Goal: Check status: Check status

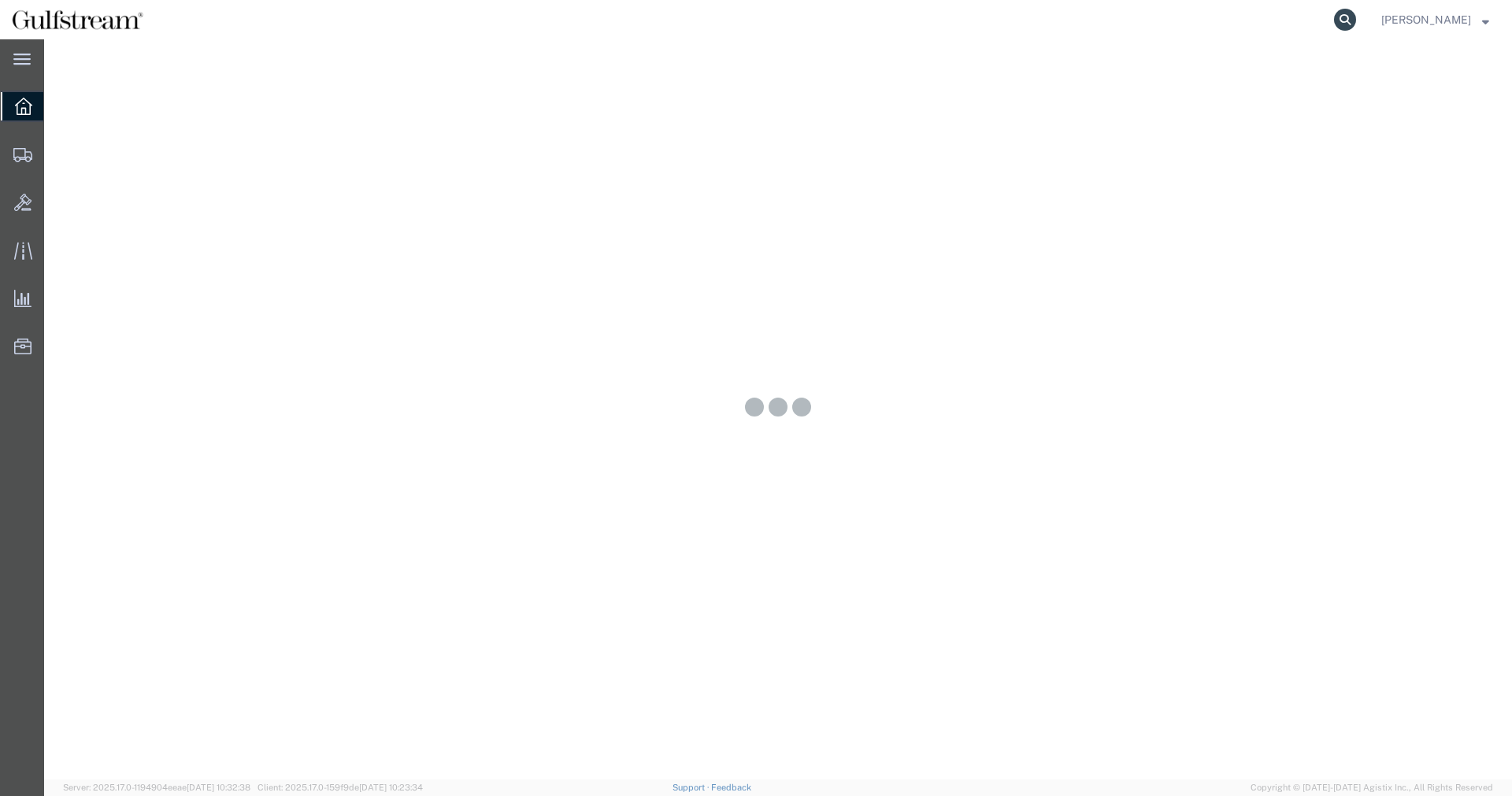
click at [1356, 14] on icon at bounding box center [1346, 20] width 22 height 22
click at [1308, 21] on input "search" at bounding box center [1094, 20] width 479 height 38
paste input "1152013240"
click at [1356, 21] on icon at bounding box center [1346, 20] width 22 height 22
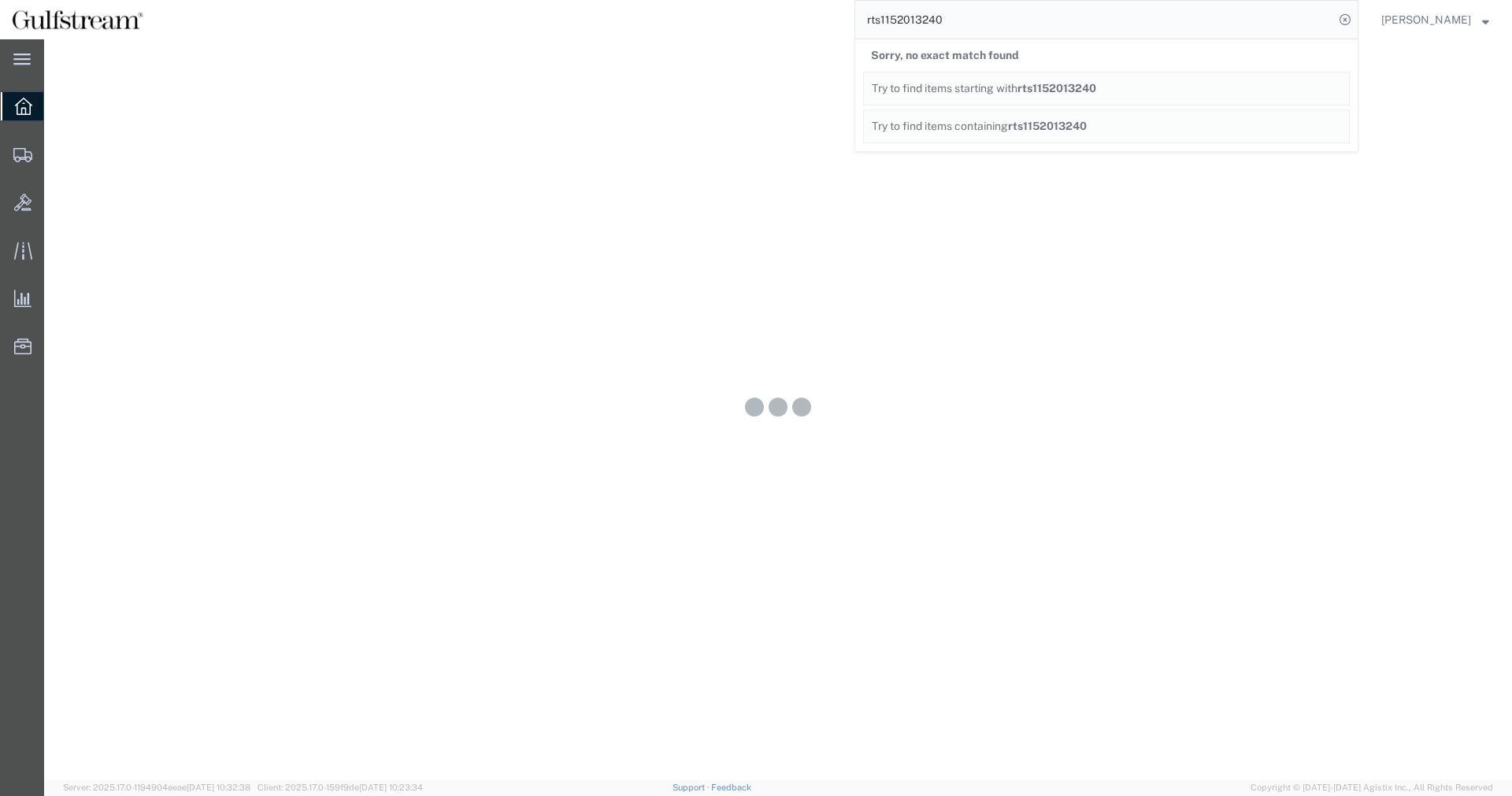
click at [994, 30] on input "rts1152013240" at bounding box center [1094, 20] width 479 height 38
drag, startPoint x: 997, startPoint y: 26, endPoint x: 428, endPoint y: 23, distance: 569.0
click at [855, 22] on input "rts1152013240" at bounding box center [1094, 20] width 479 height 38
paste input "search"
type input "1152013240"
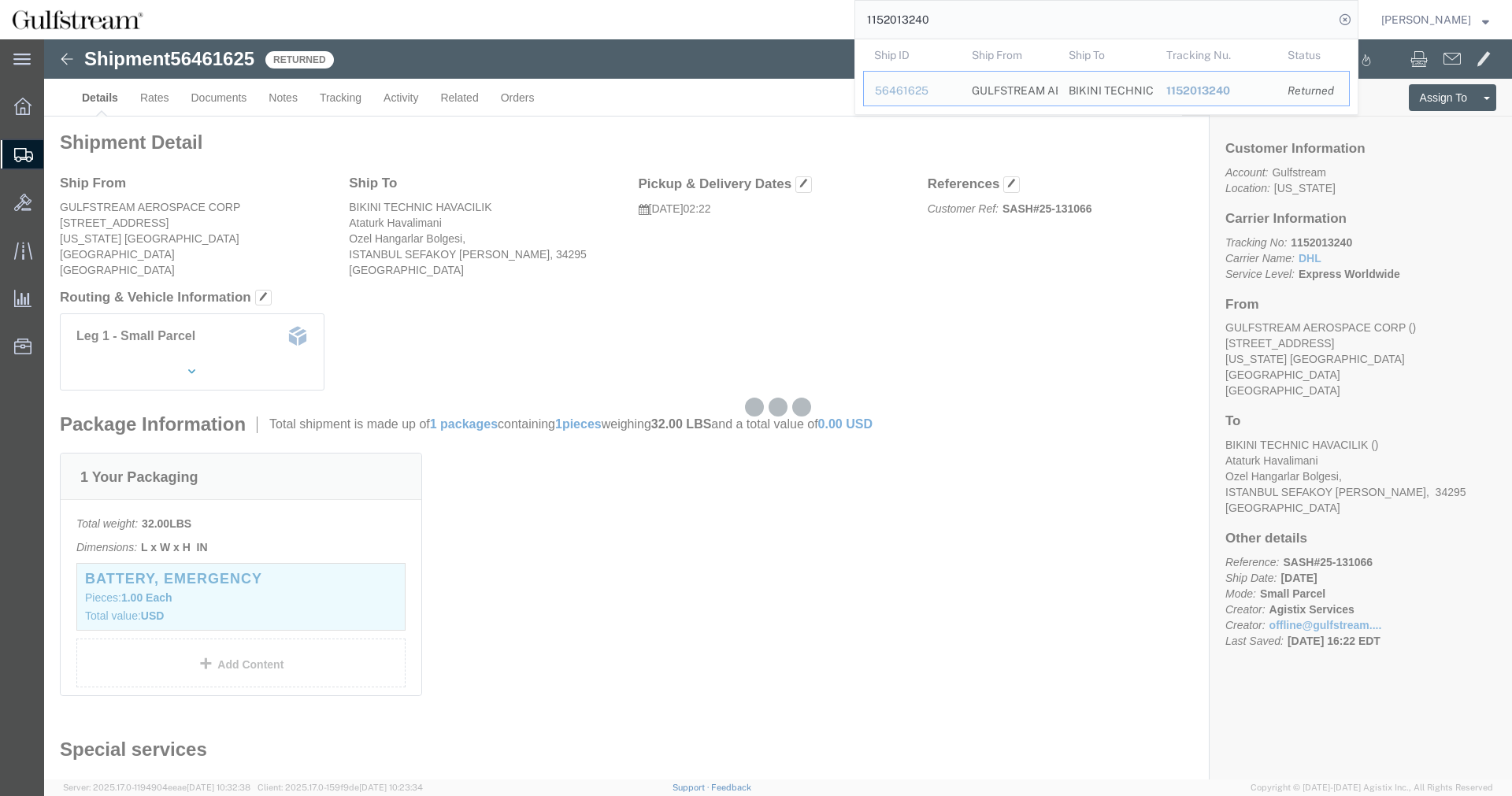
click div "Ship From GULFSTREAM AEROSPACE CORP [STREET_ADDRESS][US_STATE] Ship To BIKINI T…"
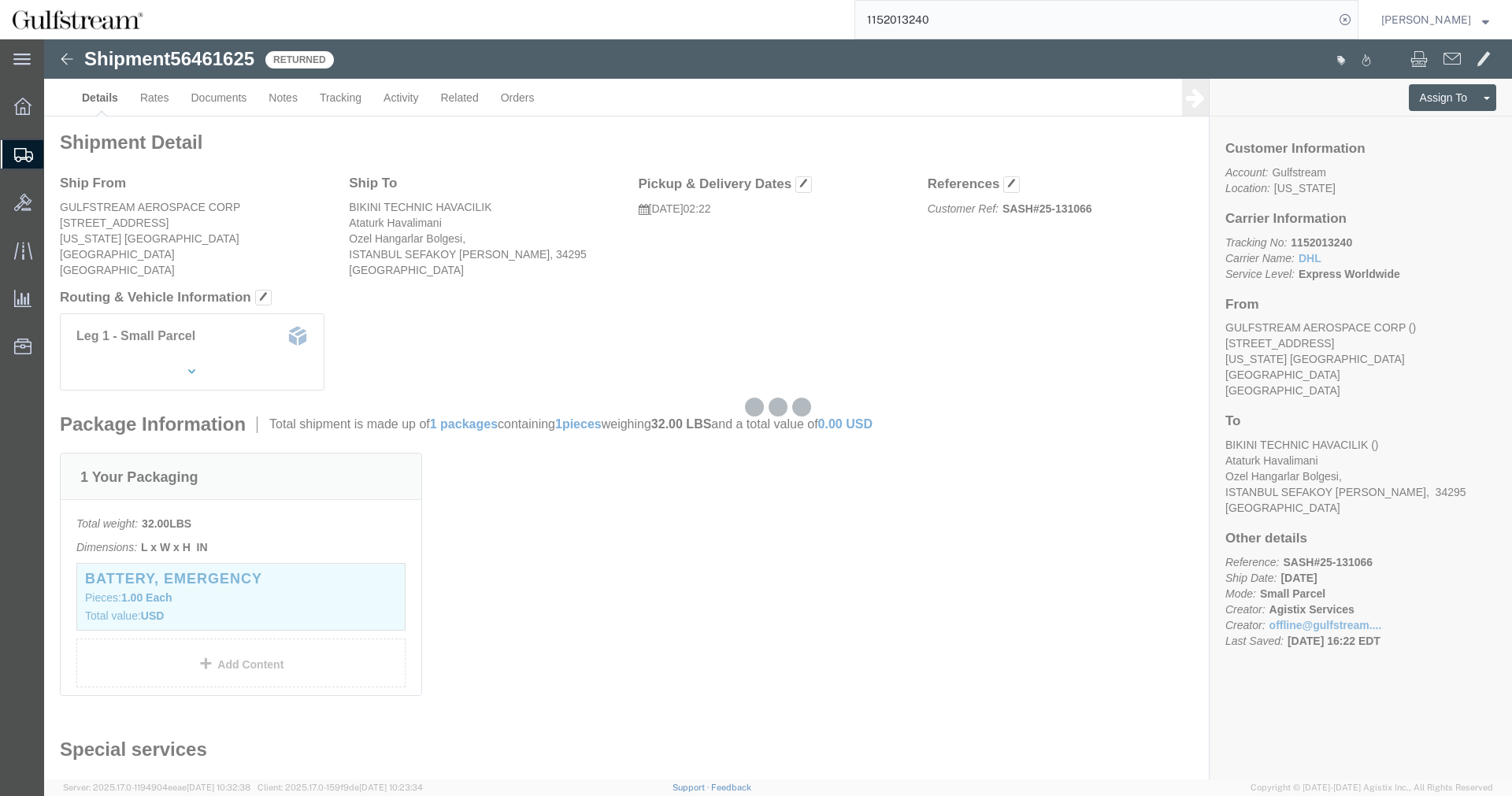
click b "SASH#25-131066"
copy b "131066"
click div "Leg 1 - Small Parcel"
click at [913, 13] on input "1152013240" at bounding box center [1094, 20] width 479 height 38
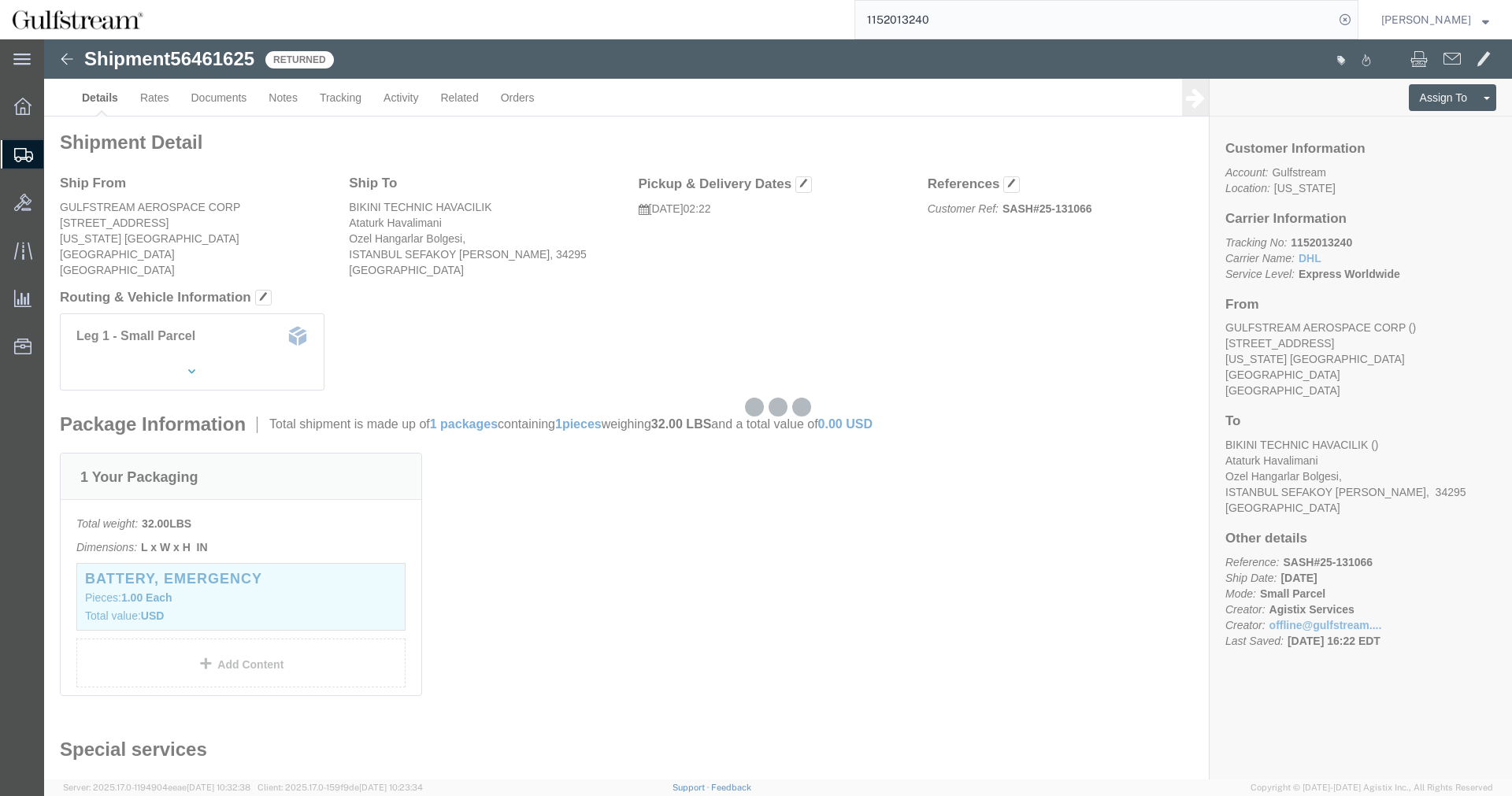
click at [913, 13] on input "1152013240" at bounding box center [1094, 20] width 479 height 38
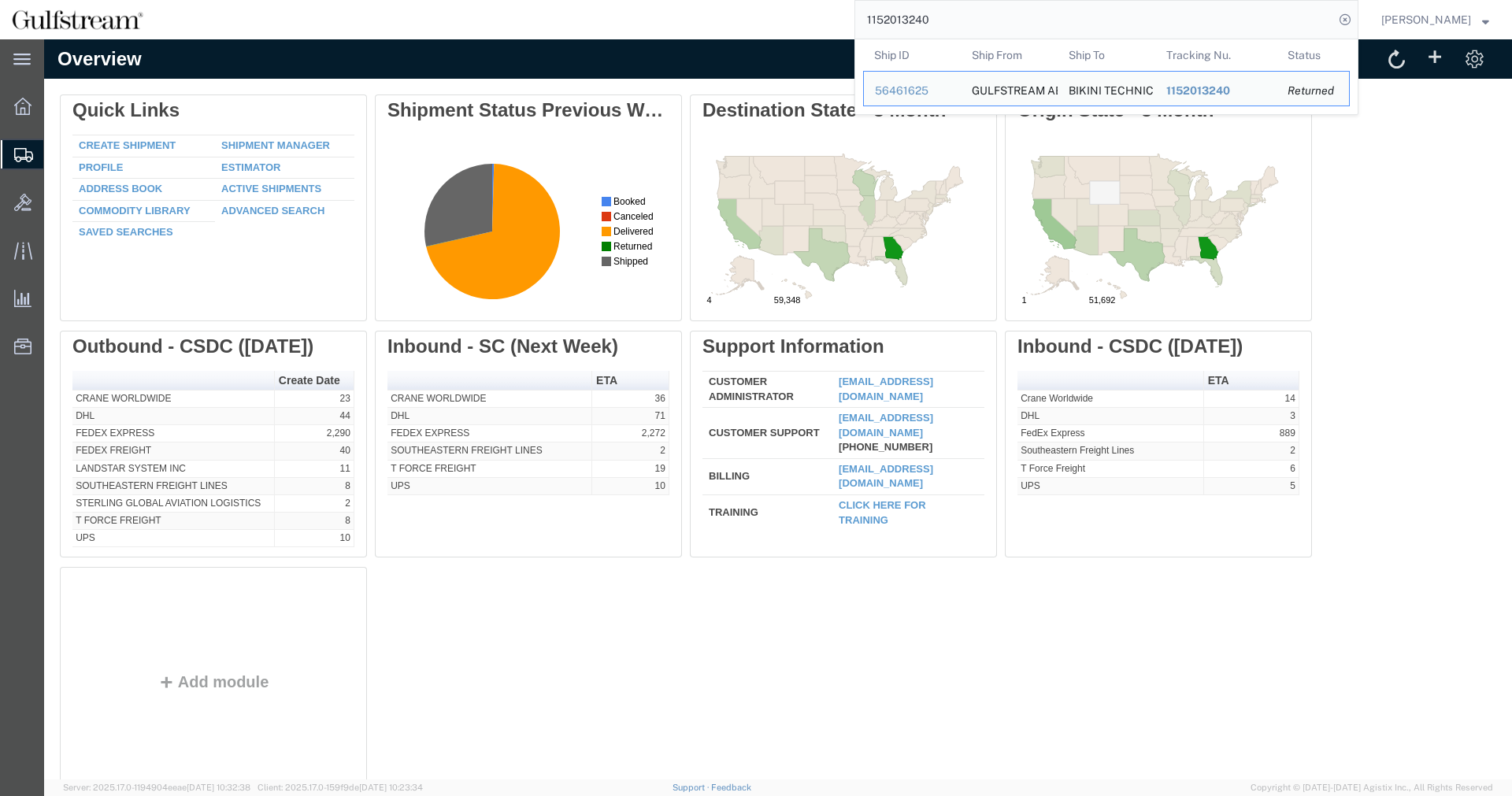
click at [0, 0] on span "Shipment Manager" at bounding box center [0, 0] width 0 height 0
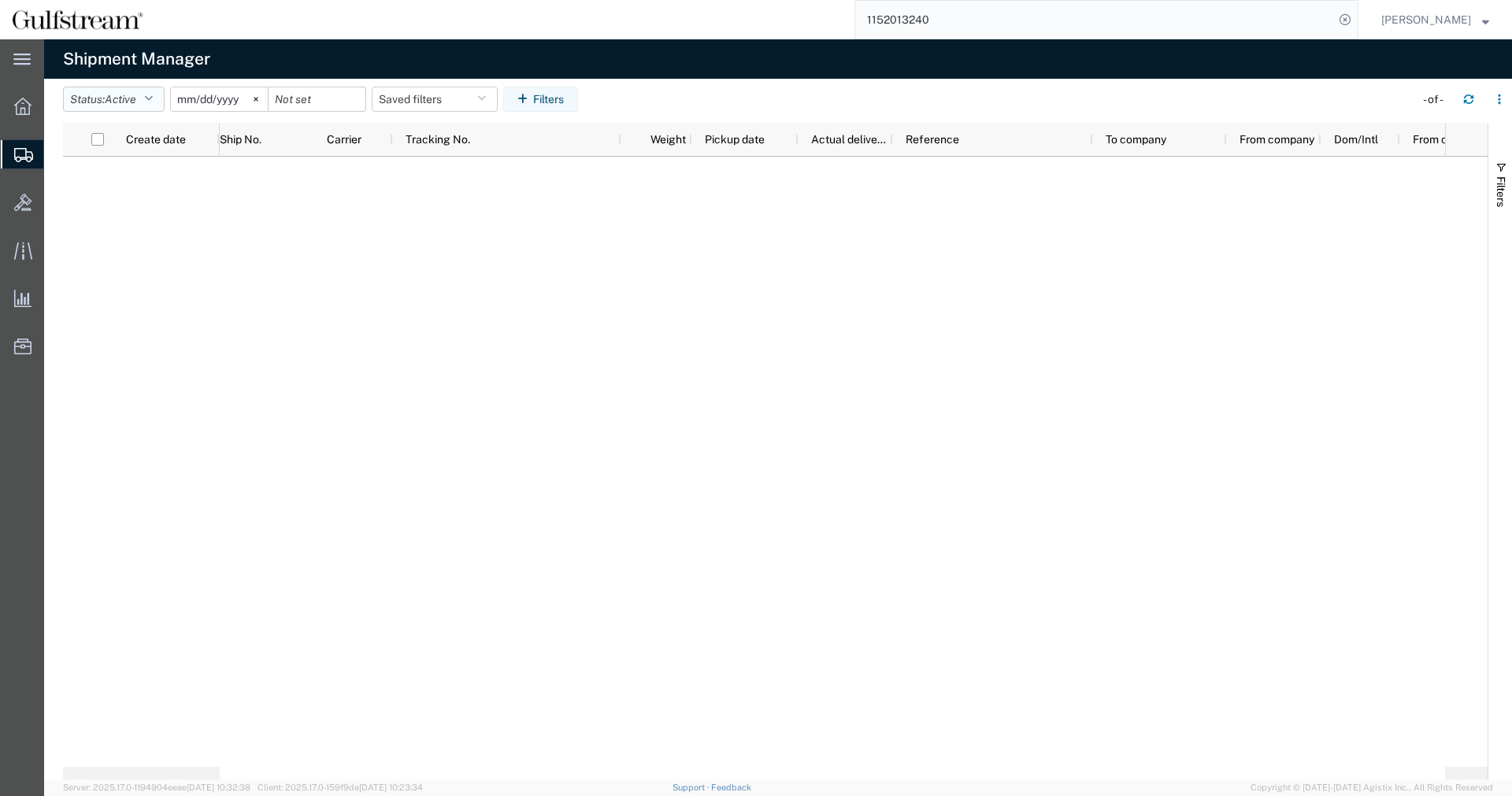
click at [136, 97] on span "Active" at bounding box center [120, 99] width 32 height 13
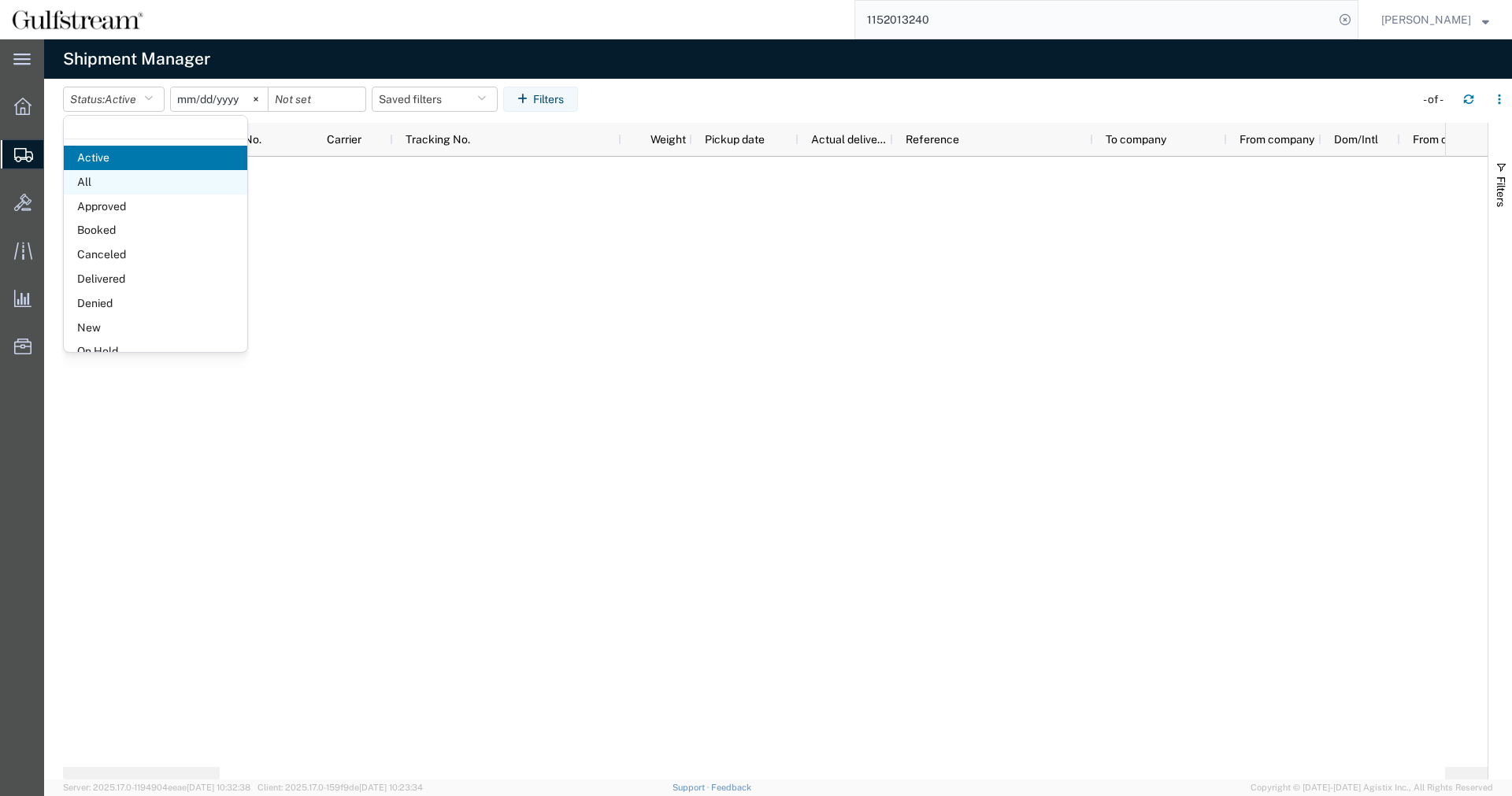
click at [141, 176] on span "All" at bounding box center [155, 182] width 184 height 24
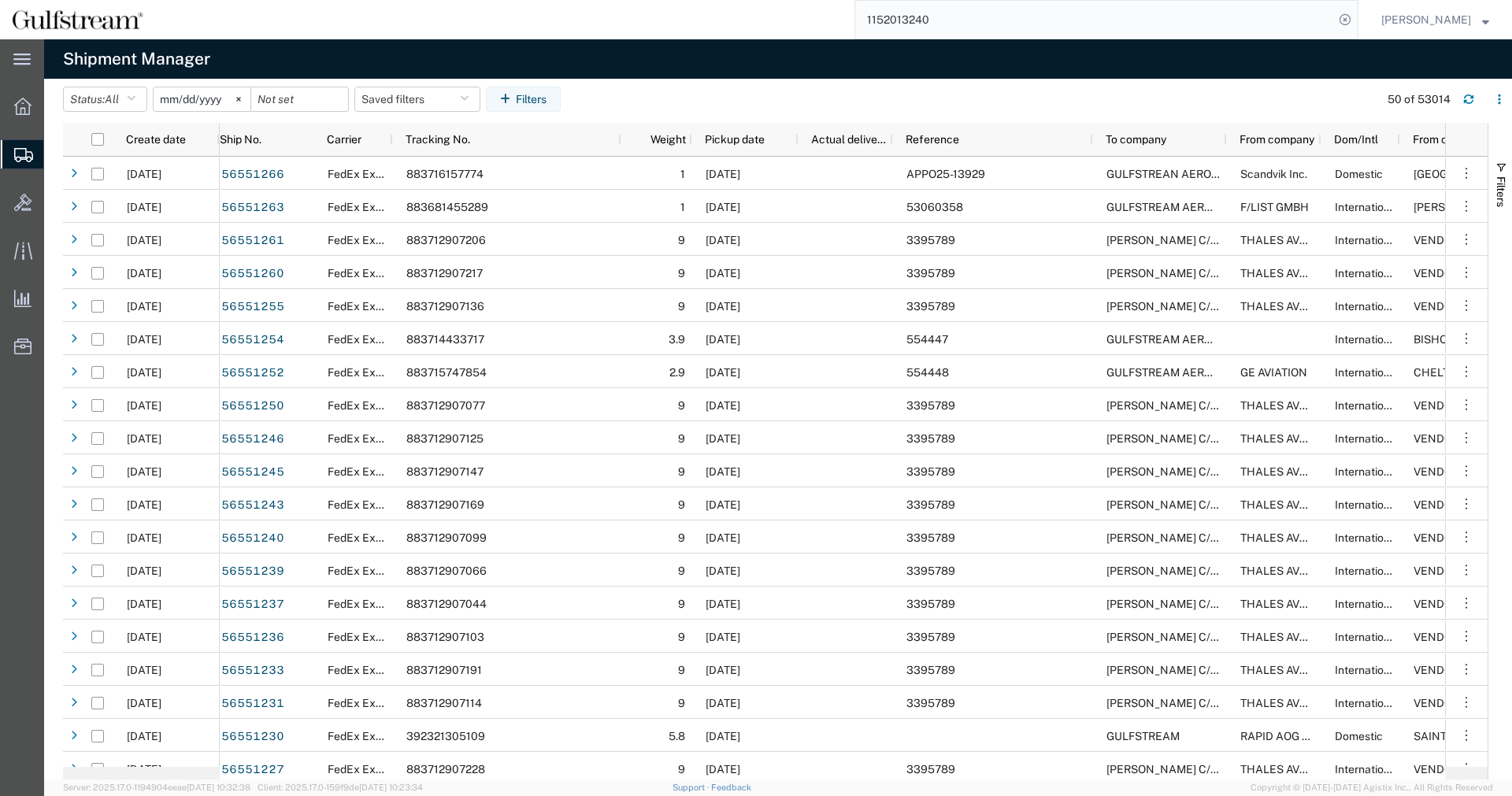
click at [176, 99] on input "[DATE]" at bounding box center [202, 98] width 97 height 23
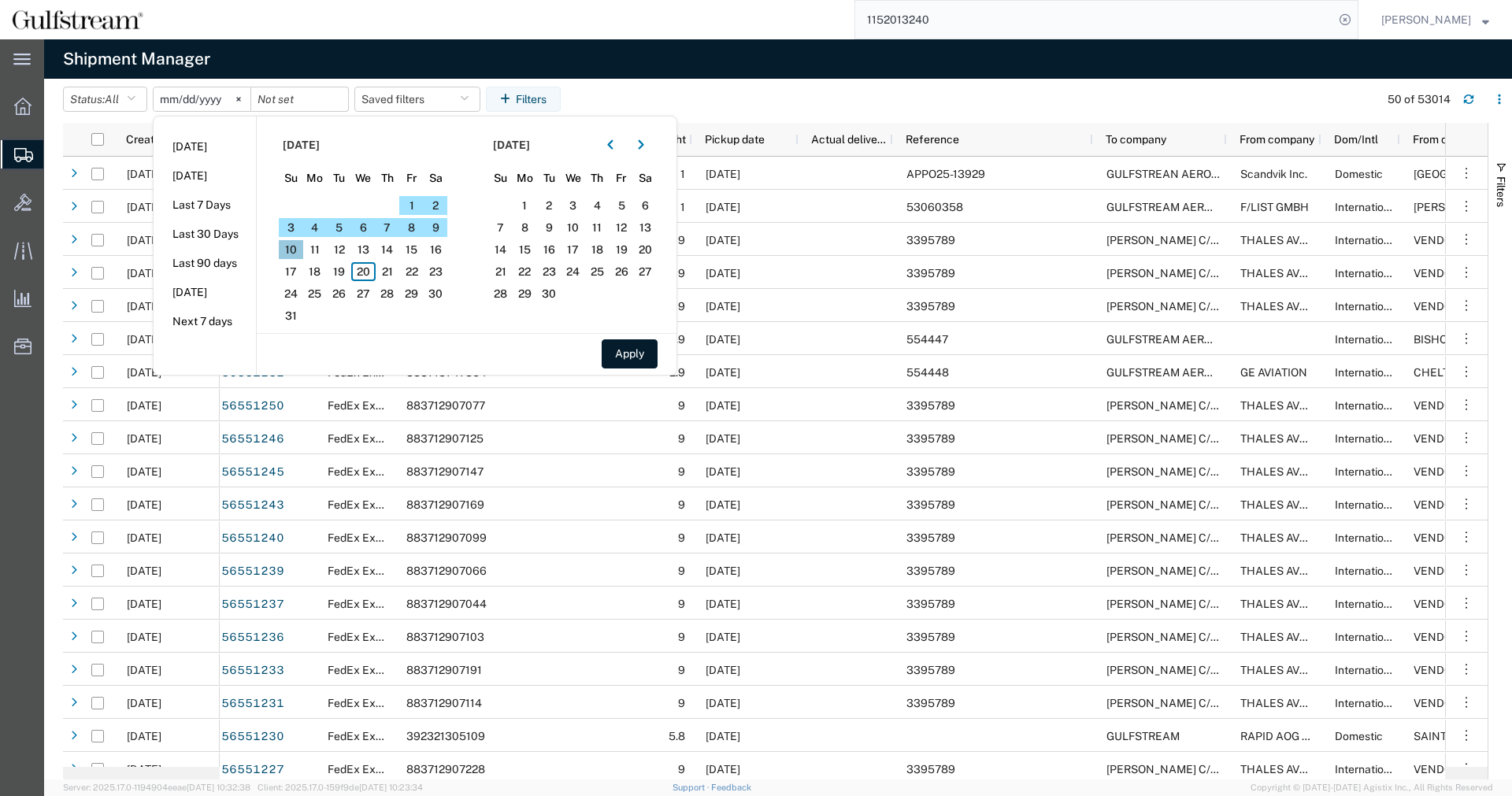
click at [303, 247] on span "10" at bounding box center [291, 249] width 24 height 19
click at [637, 357] on button "Apply" at bounding box center [629, 354] width 56 height 29
type input "[DATE]"
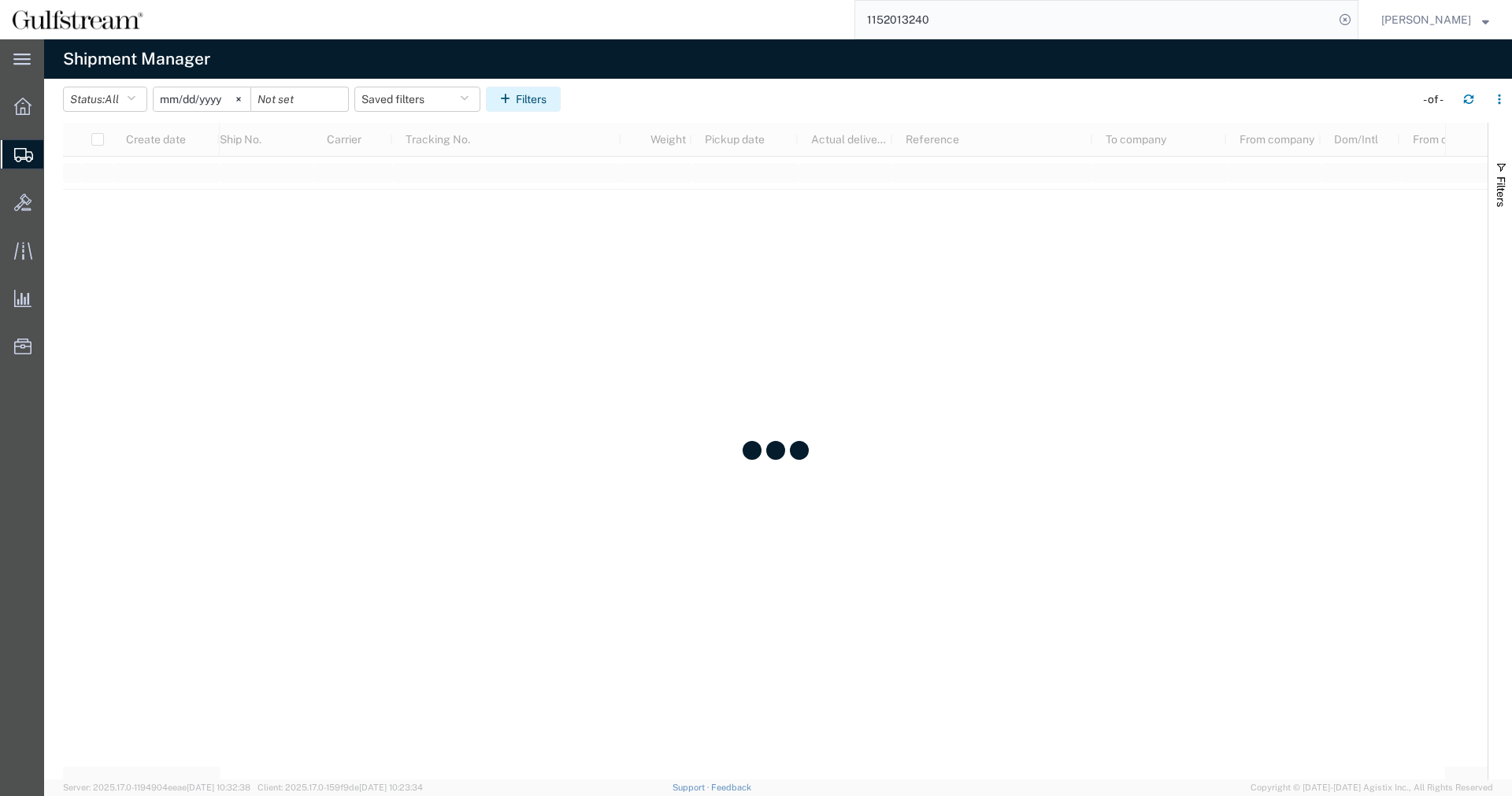
click at [557, 104] on button "Filters" at bounding box center [523, 98] width 75 height 25
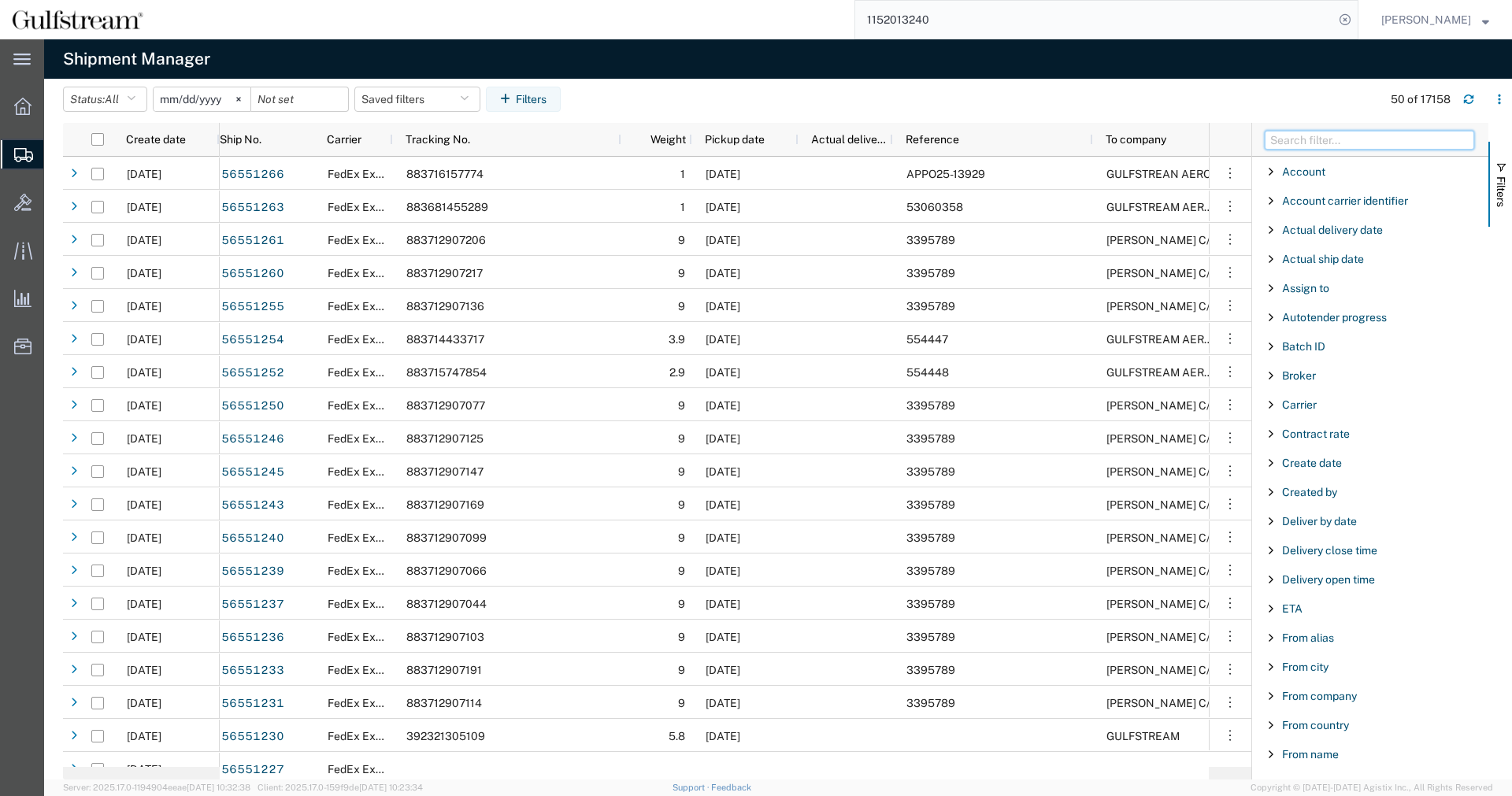
click at [1359, 140] on input "Filter Columns Input" at bounding box center [1369, 141] width 210 height 19
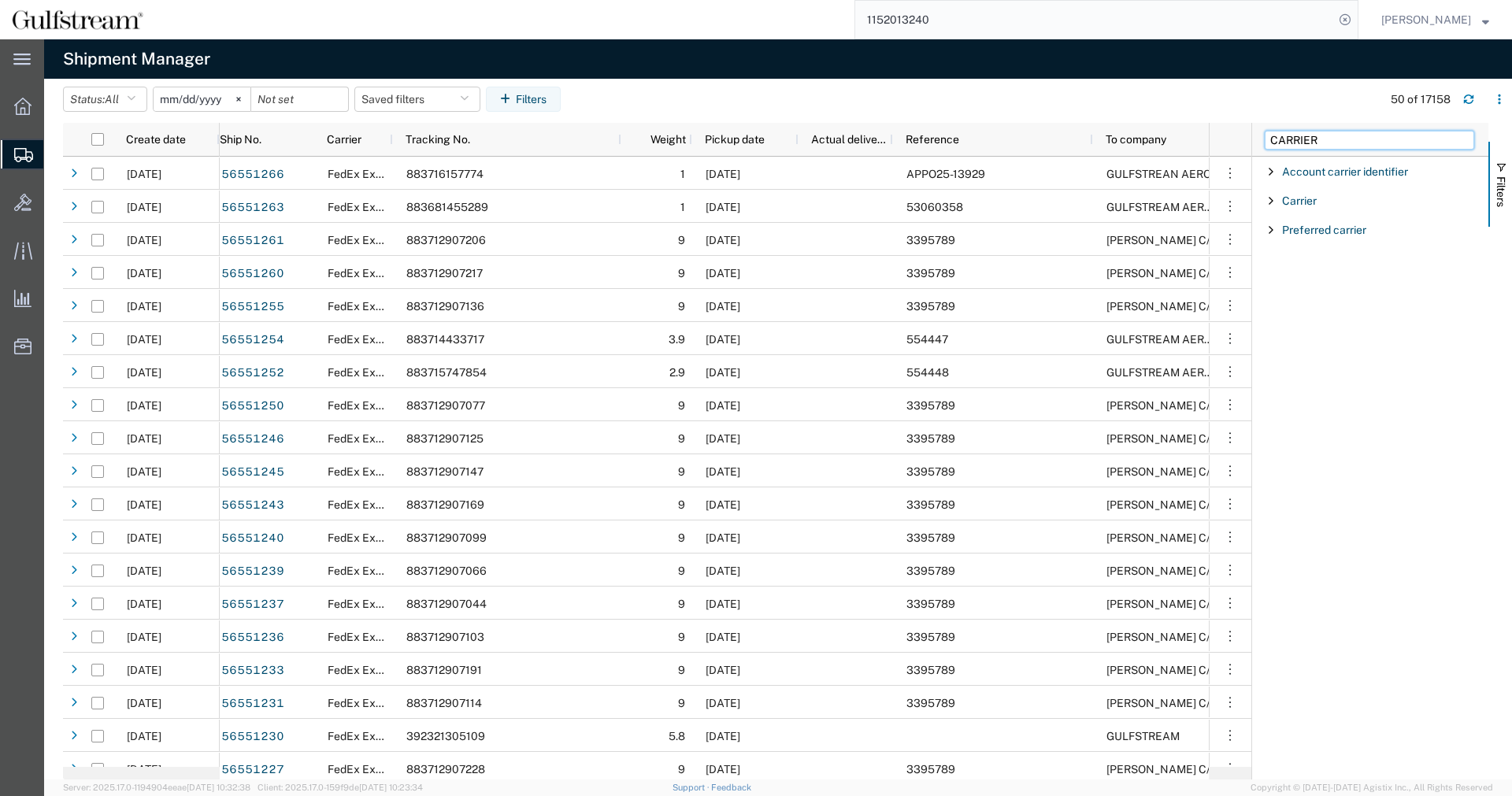
type input "CARRIER"
click at [1268, 200] on span "Filter List 3 Filters" at bounding box center [1270, 200] width 13 height 13
click at [1327, 249] on div "starts with" at bounding box center [1375, 241] width 206 height 19
click at [1346, 266] on input "Filter Value" at bounding box center [1375, 267] width 206 height 19
type input "DHL"
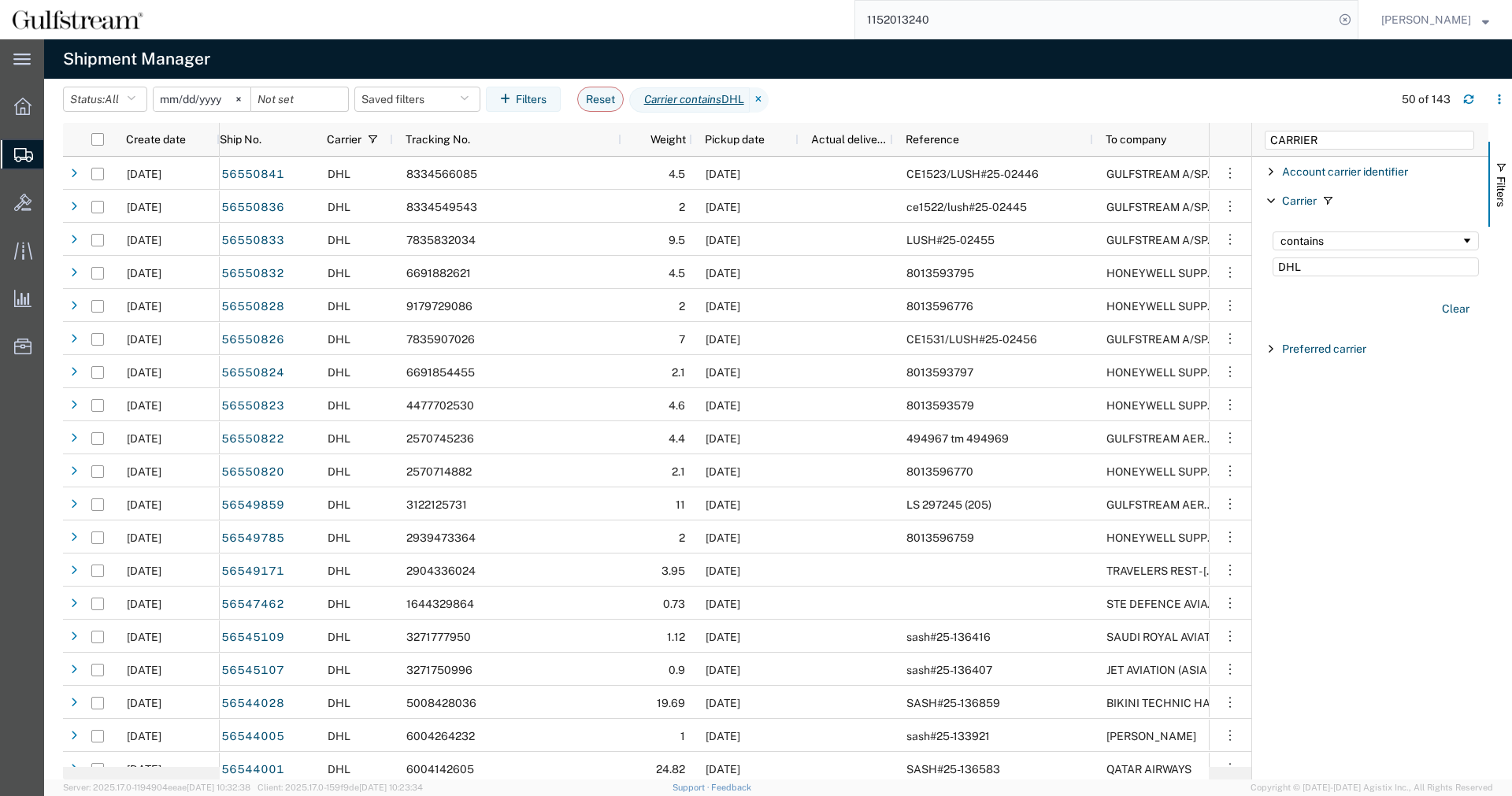
click at [1312, 142] on input "CARRIER" at bounding box center [1369, 141] width 210 height 19
drag, startPoint x: 1283, startPoint y: 133, endPoint x: 1126, endPoint y: 107, distance: 159.1
click at [1264, 131] on input "CARRIER" at bounding box center [1369, 141] width 210 height 19
type input "REF"
click at [1267, 204] on span "Filter List 3 Filters" at bounding box center [1270, 200] width 13 height 13
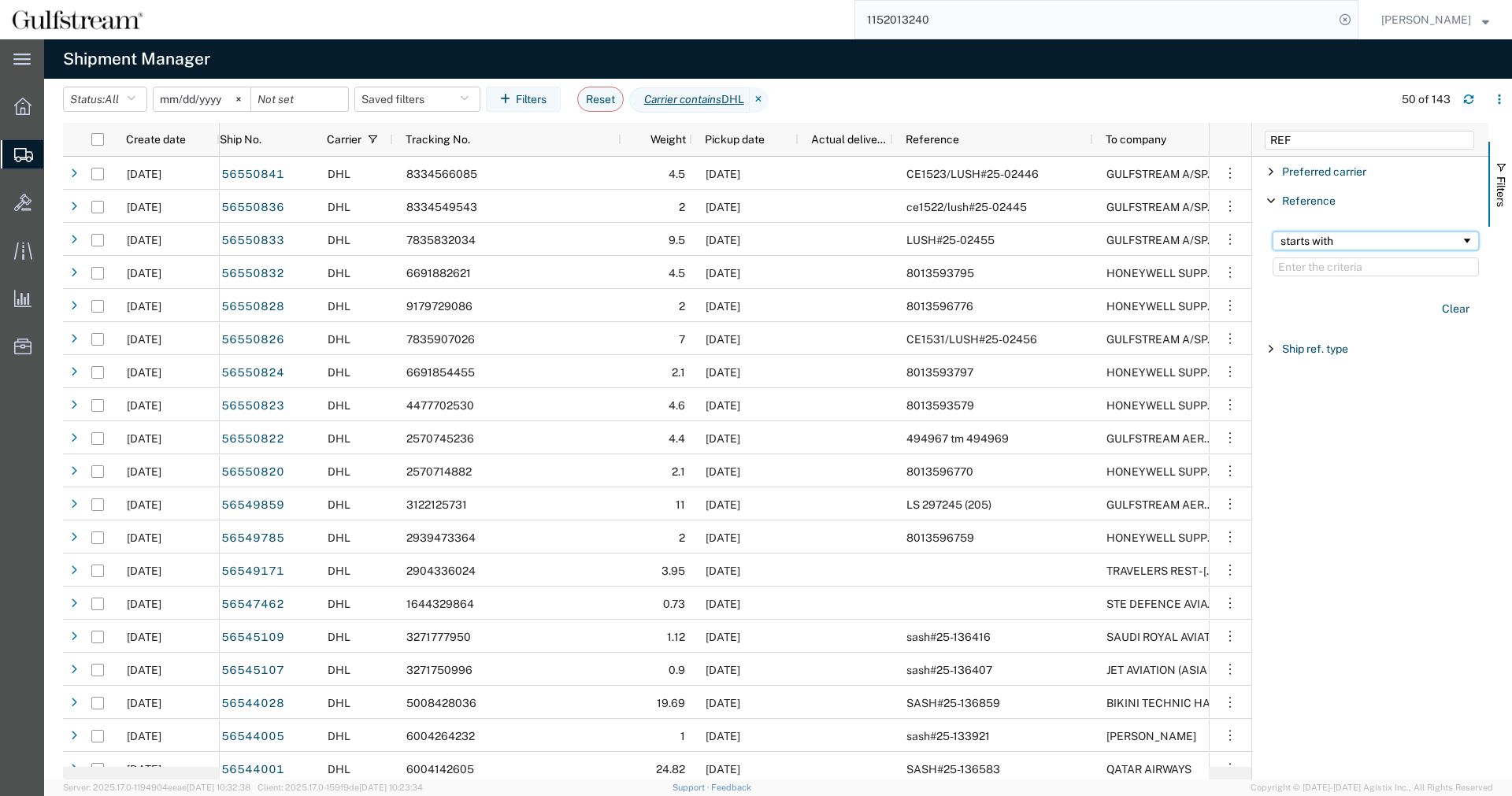
click at [1342, 247] on div "starts with" at bounding box center [1370, 241] width 180 height 13
click at [1342, 264] on input "Filter Value" at bounding box center [1375, 267] width 206 height 19
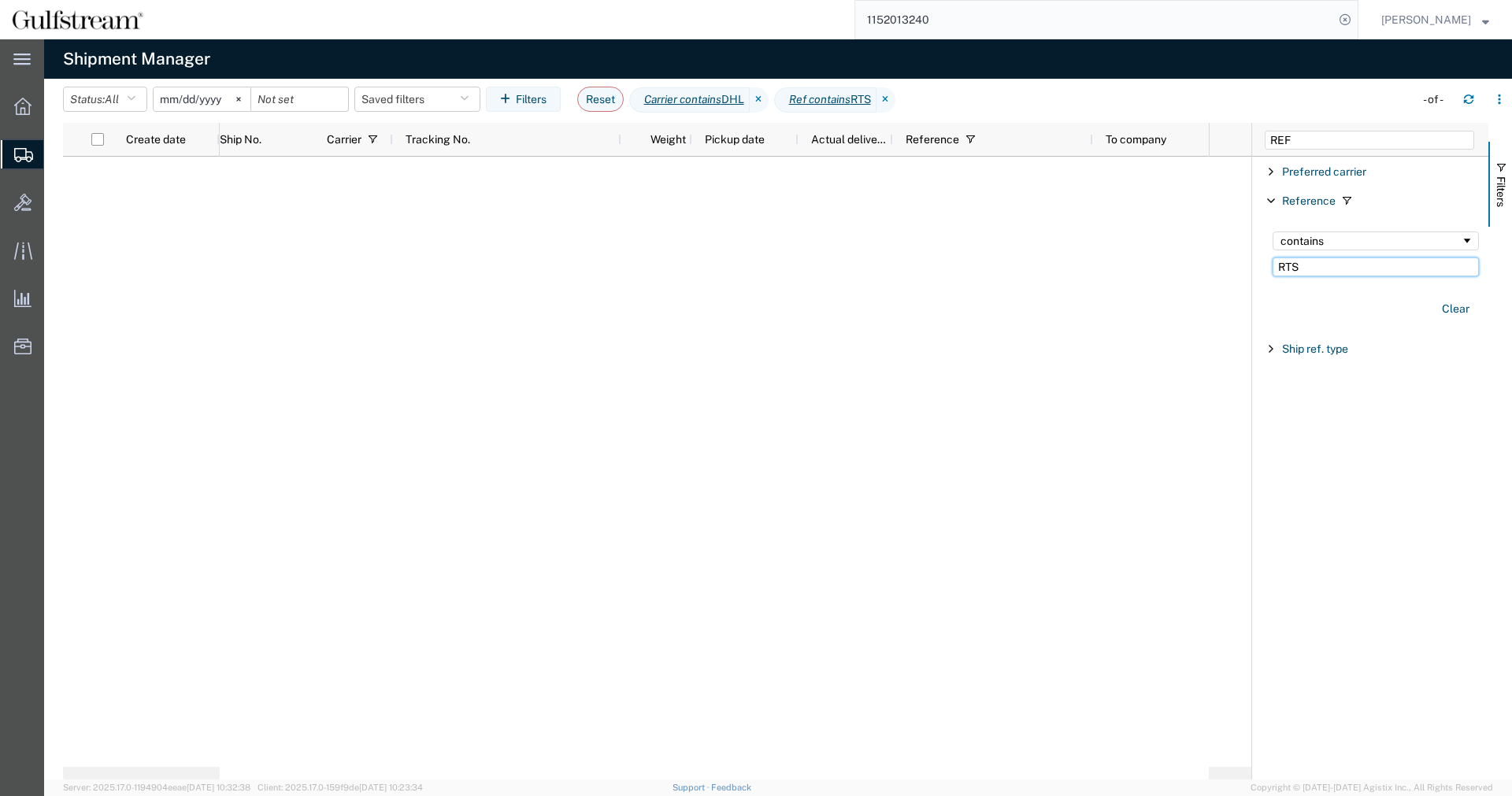
type input "RTS"
click at [769, 102] on icon at bounding box center [759, 99] width 19 height 25
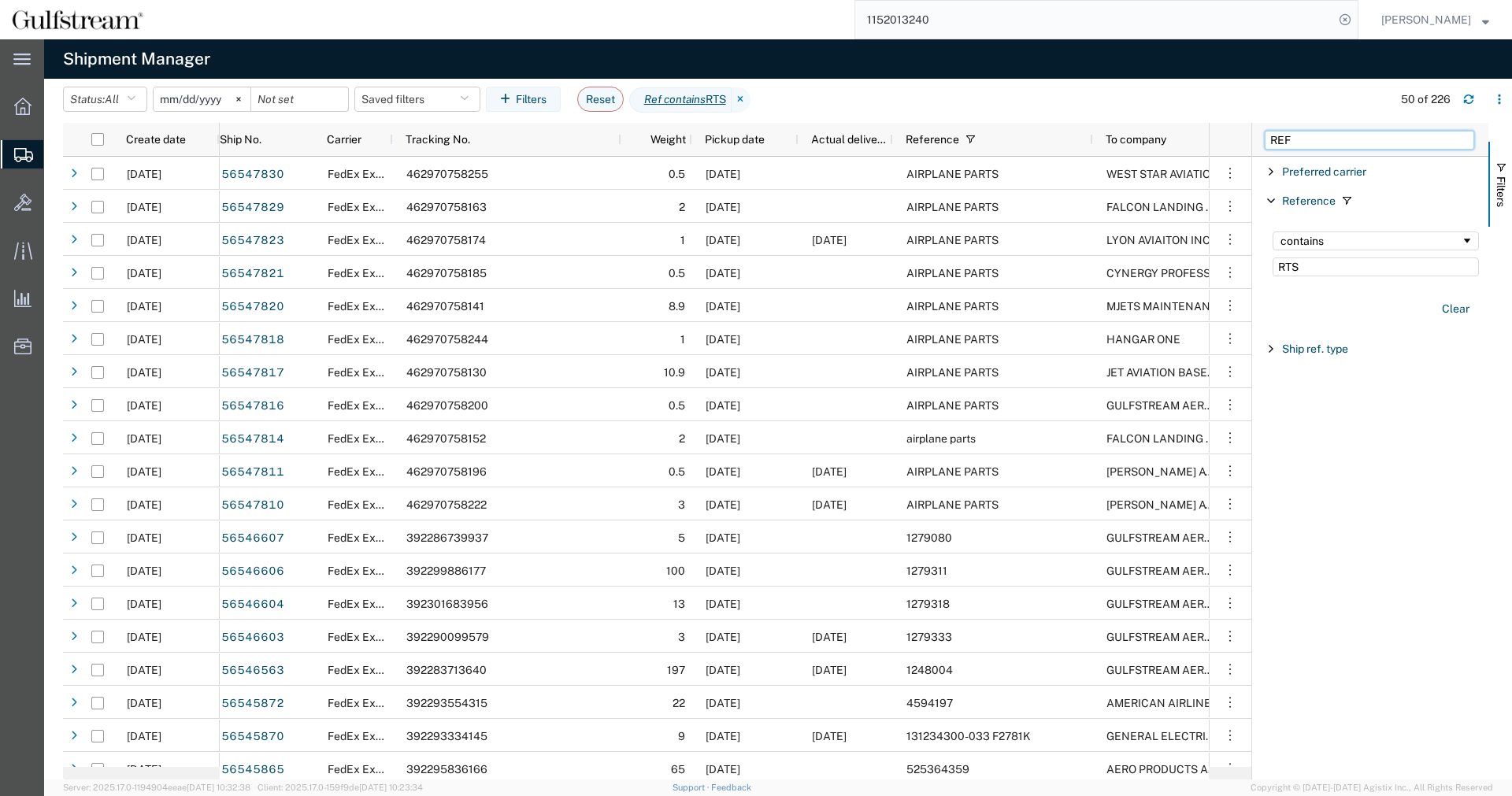
click at [1314, 141] on input "REF" at bounding box center [1369, 141] width 210 height 19
drag, startPoint x: 1327, startPoint y: 143, endPoint x: 1008, endPoint y: 110, distance: 320.7
click at [1264, 131] on input "REF" at bounding box center [1369, 141] width 210 height 19
type input "FROM COMP"
click at [1273, 166] on span "Filter List 1 Filters" at bounding box center [1270, 172] width 13 height 13
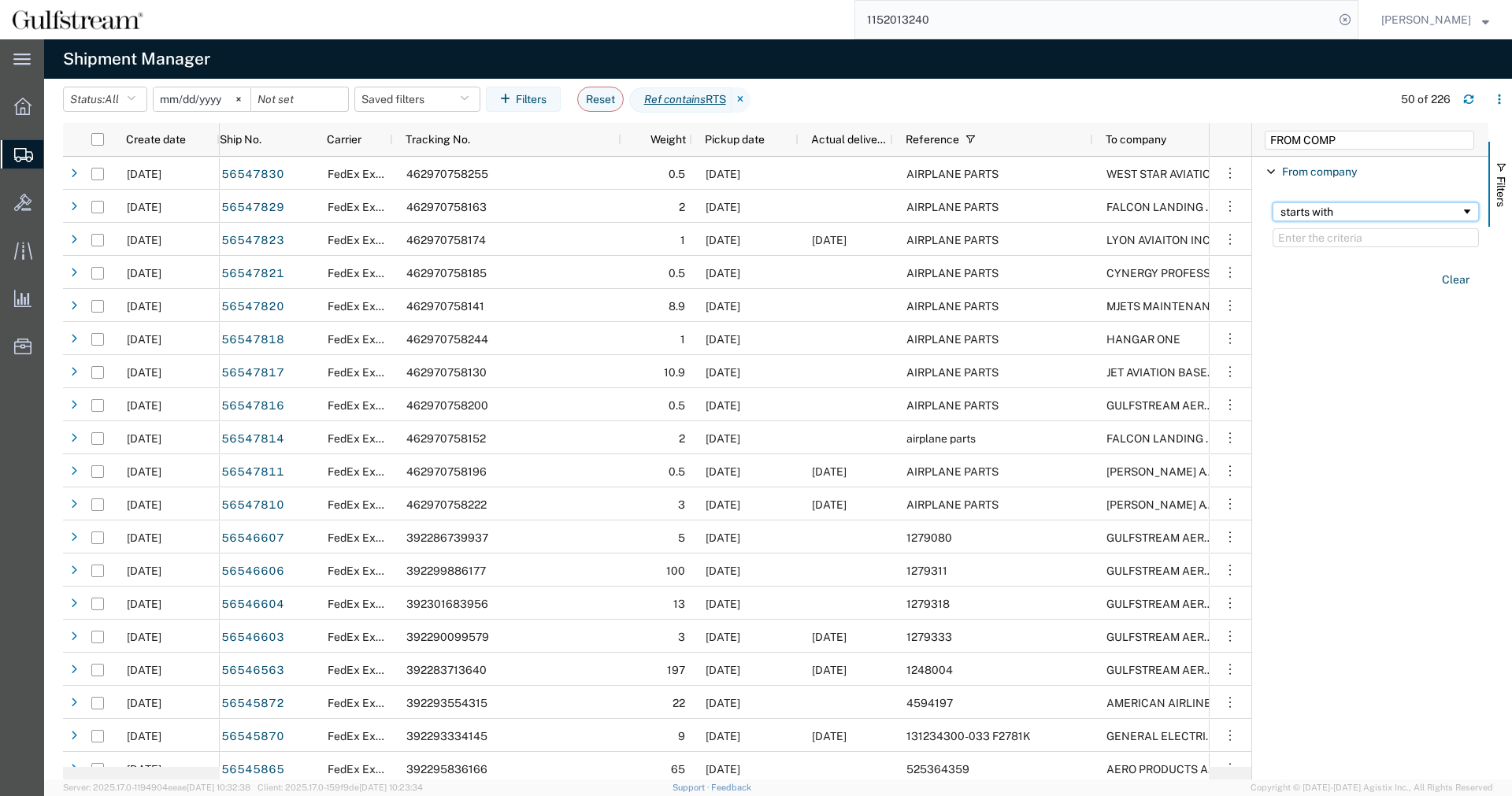
click at [1314, 205] on div "starts with" at bounding box center [1370, 211] width 180 height 13
click at [1325, 246] on input "Filter Value" at bounding box center [1375, 238] width 206 height 19
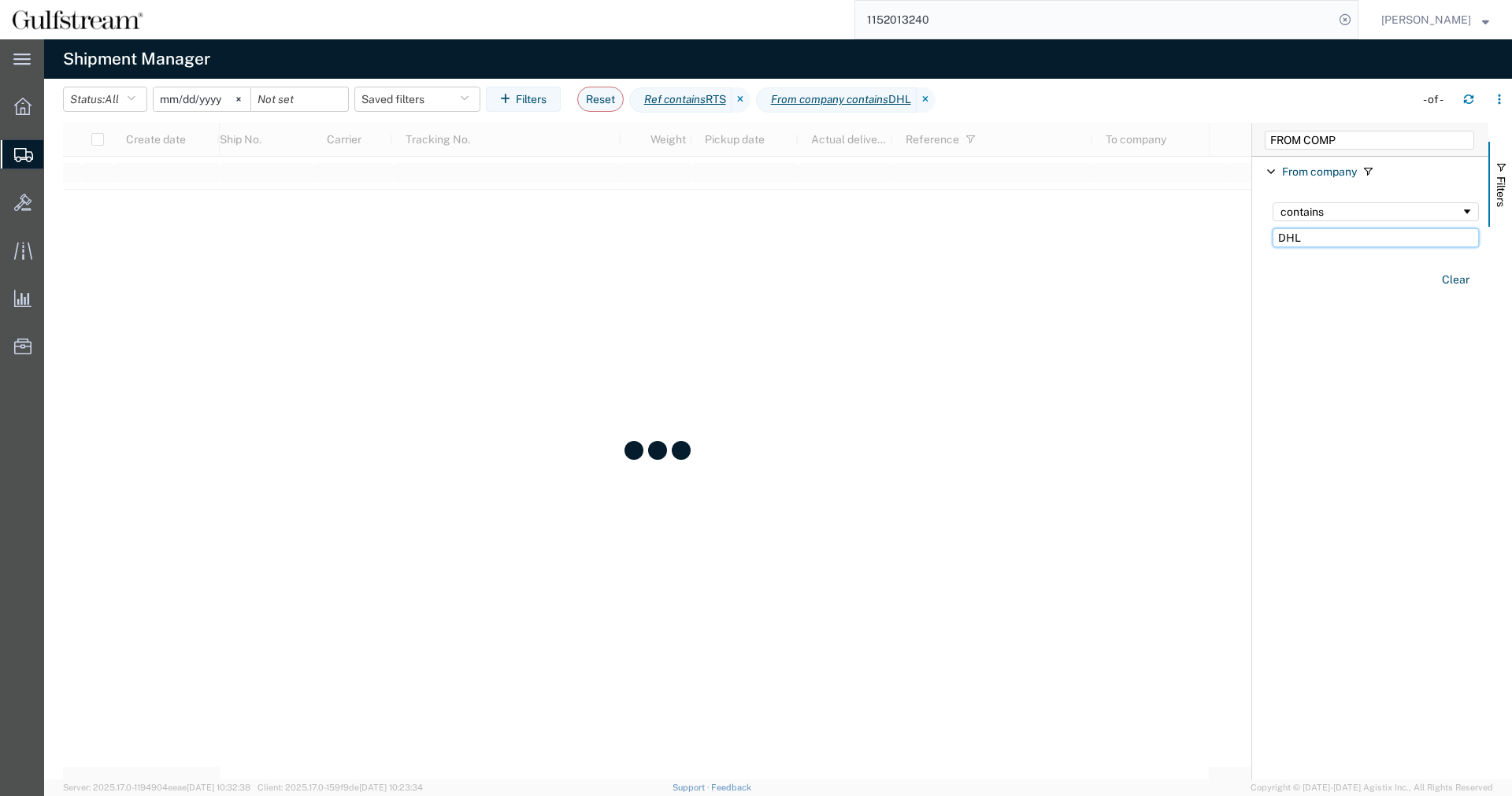
type input "DHL"
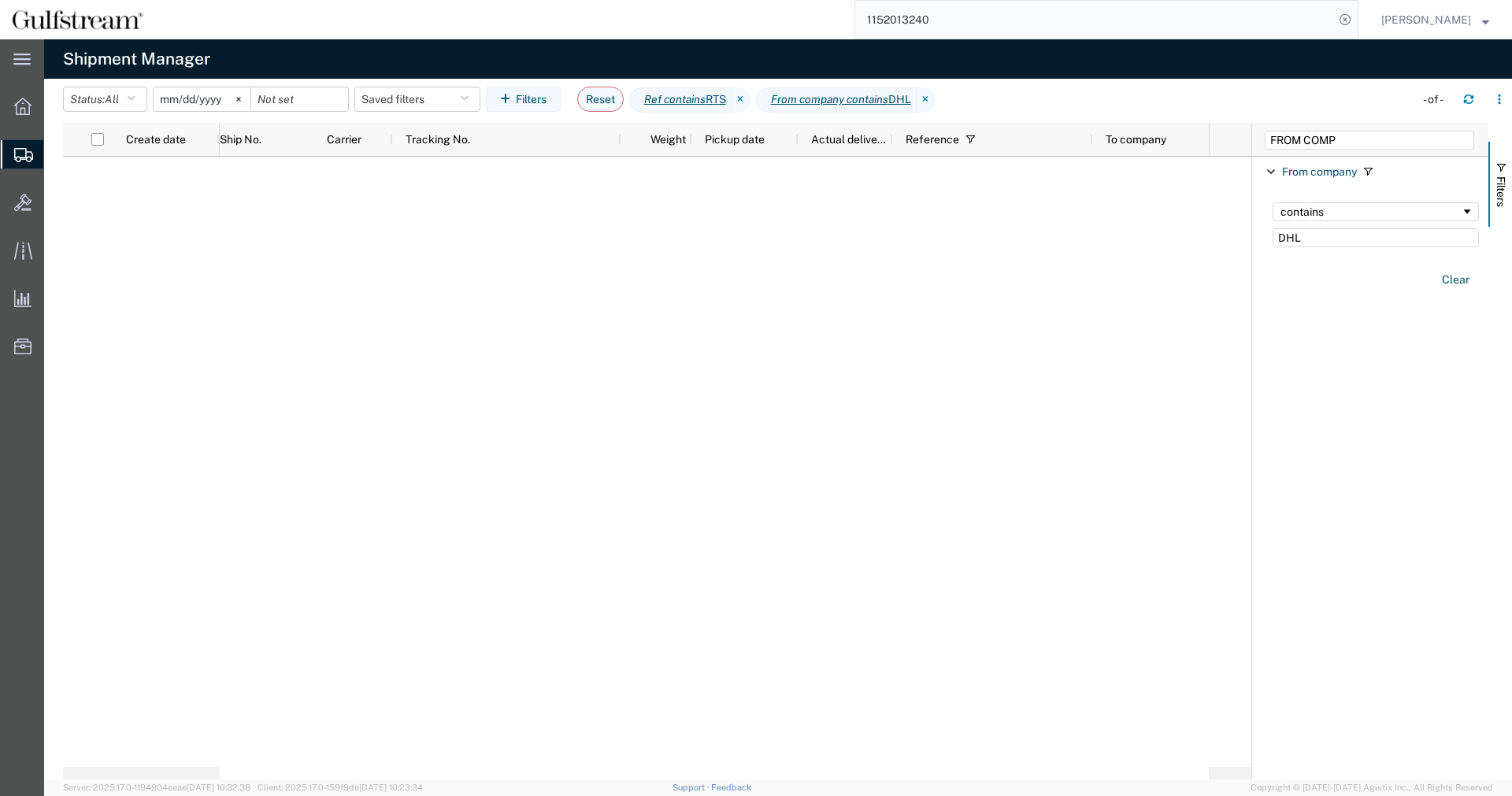
click at [611, 306] on div at bounding box center [714, 468] width 989 height 623
click at [785, 392] on div at bounding box center [714, 468] width 989 height 623
click at [750, 103] on icon at bounding box center [741, 99] width 19 height 25
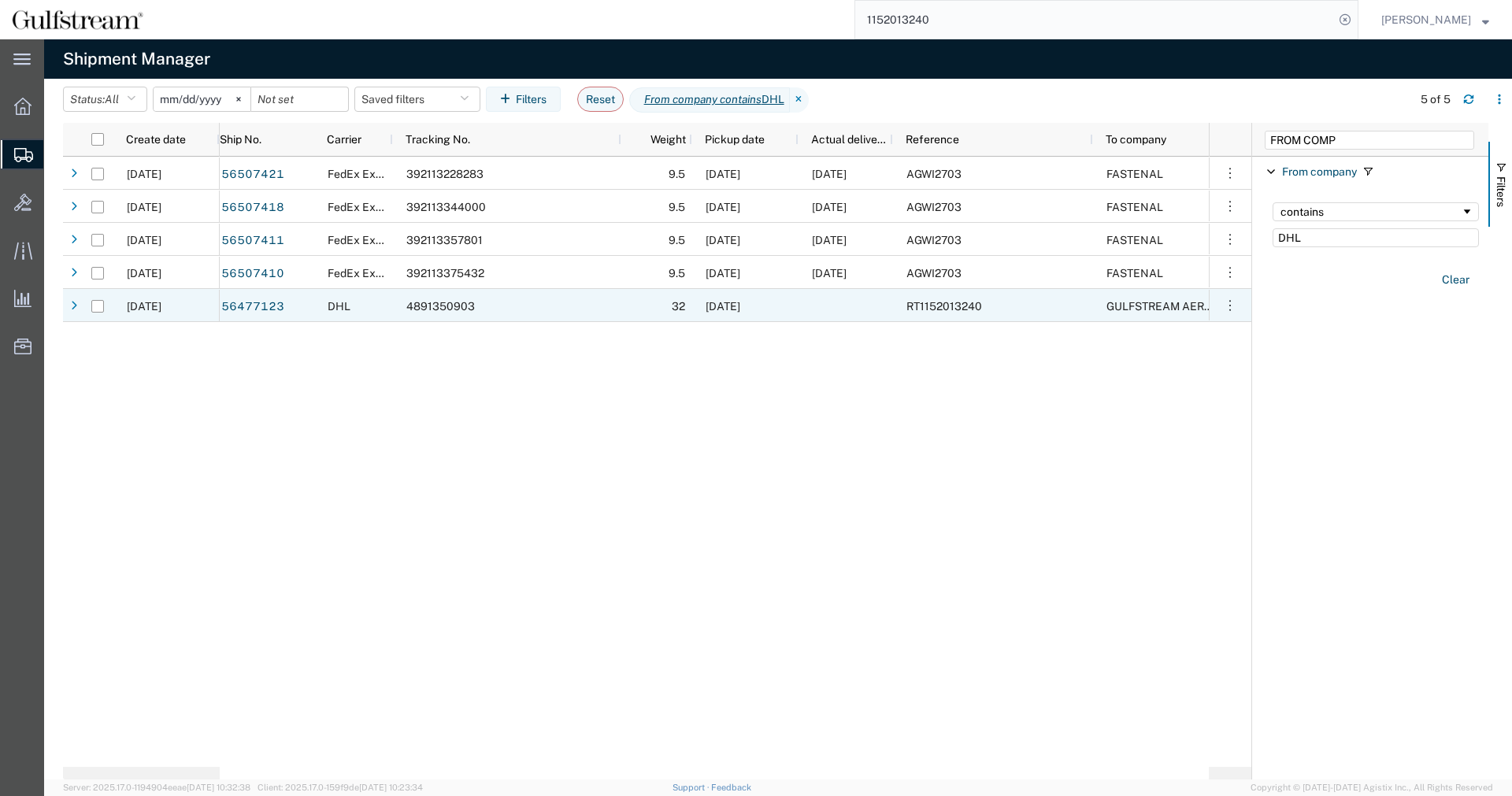
click at [868, 307] on div at bounding box center [846, 305] width 95 height 33
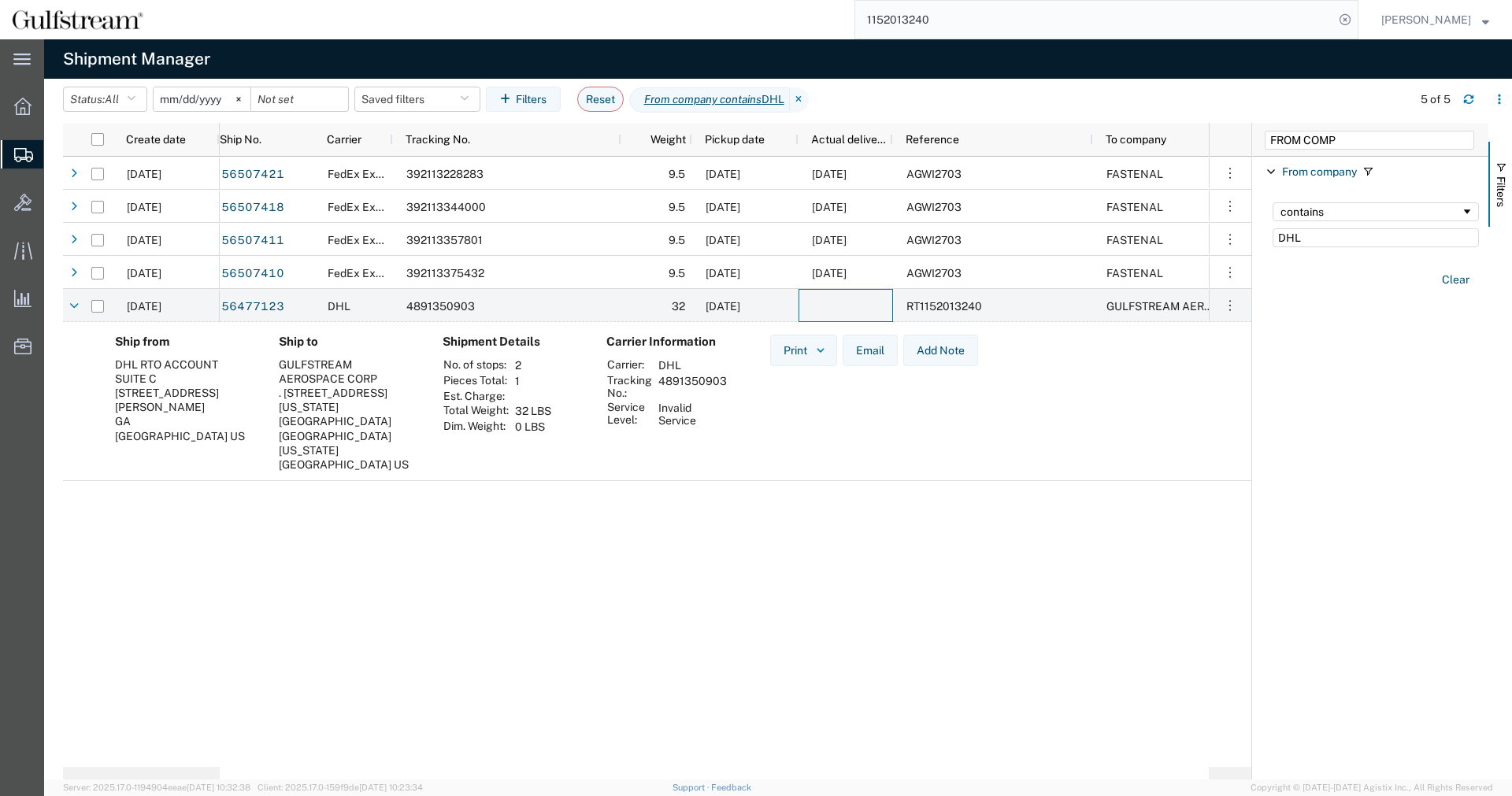
click at [689, 373] on td "DHL" at bounding box center [693, 365] width 79 height 16
click at [692, 379] on td "4891350903" at bounding box center [693, 386] width 79 height 27
click at [848, 467] on div "Print Email Add Note" at bounding box center [874, 409] width 233 height 148
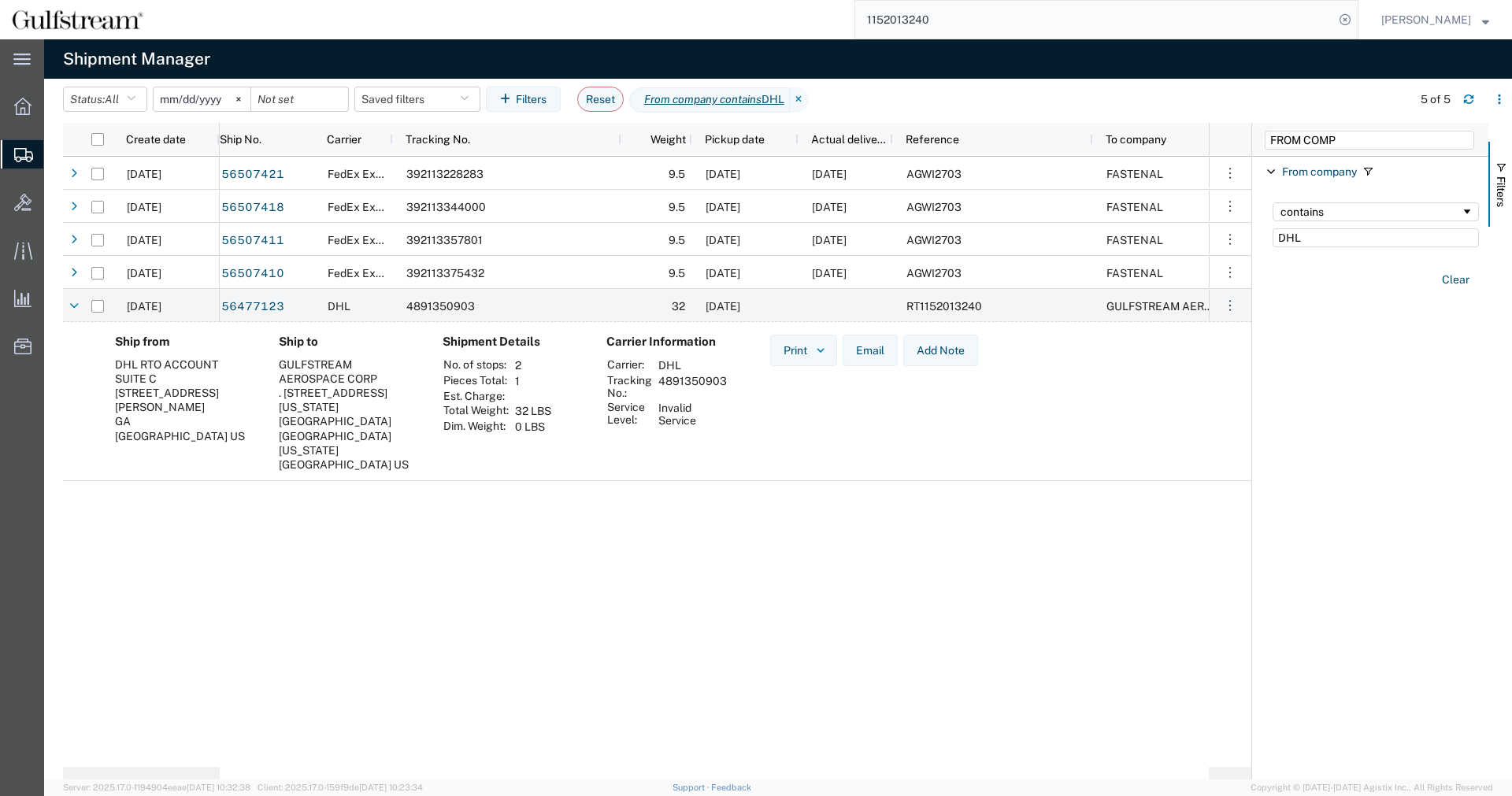
click at [1099, 486] on div "56507421 FedEx Express 392113228283 9.5 [DATE] [DATE] AGWI2703 FASTENAL [PERSON…" at bounding box center [714, 468] width 989 height 623
click at [1099, 485] on div "56507421 FedEx Express 392113228283 9.5 [DATE] [DATE] AGWI2703 FASTENAL [PERSON…" at bounding box center [714, 468] width 989 height 623
